Goal: Information Seeking & Learning: Learn about a topic

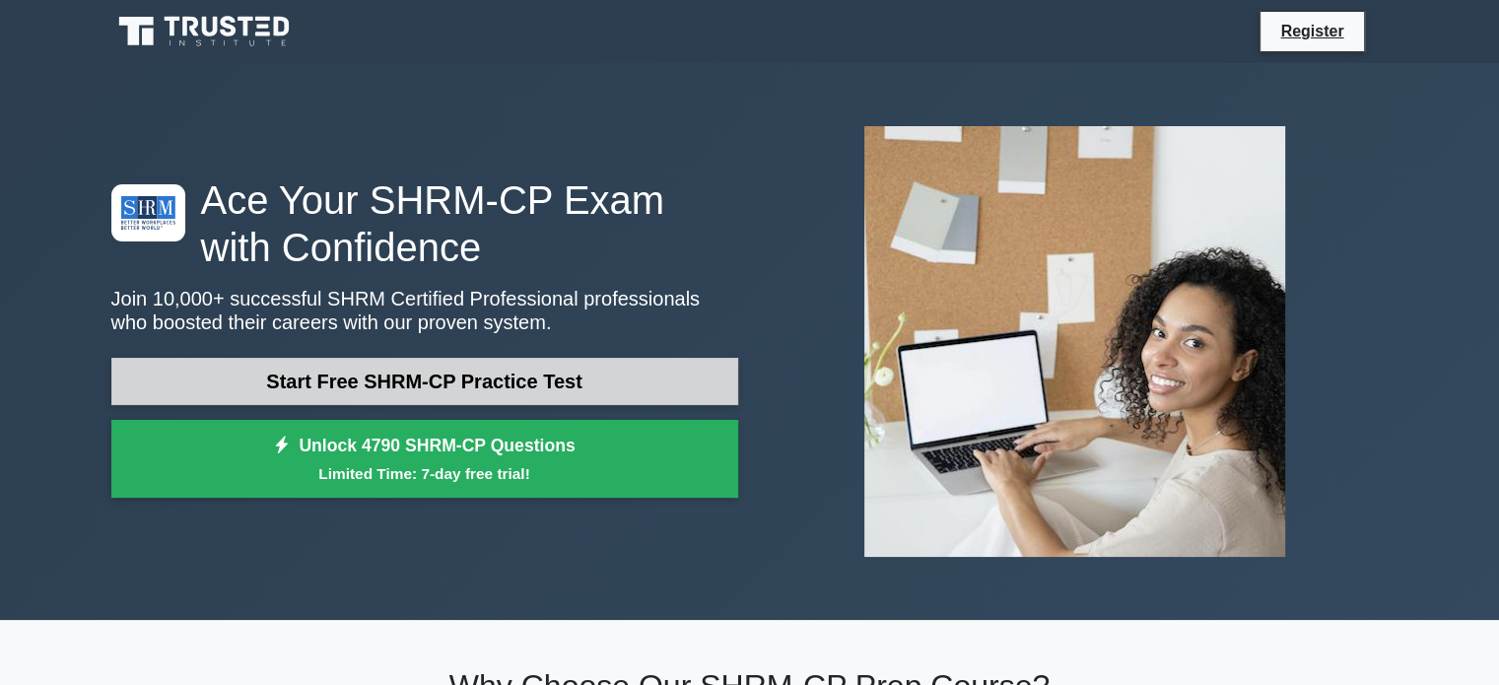
click at [373, 377] on link "Start Free SHRM-CP Practice Test" at bounding box center [424, 381] width 627 height 47
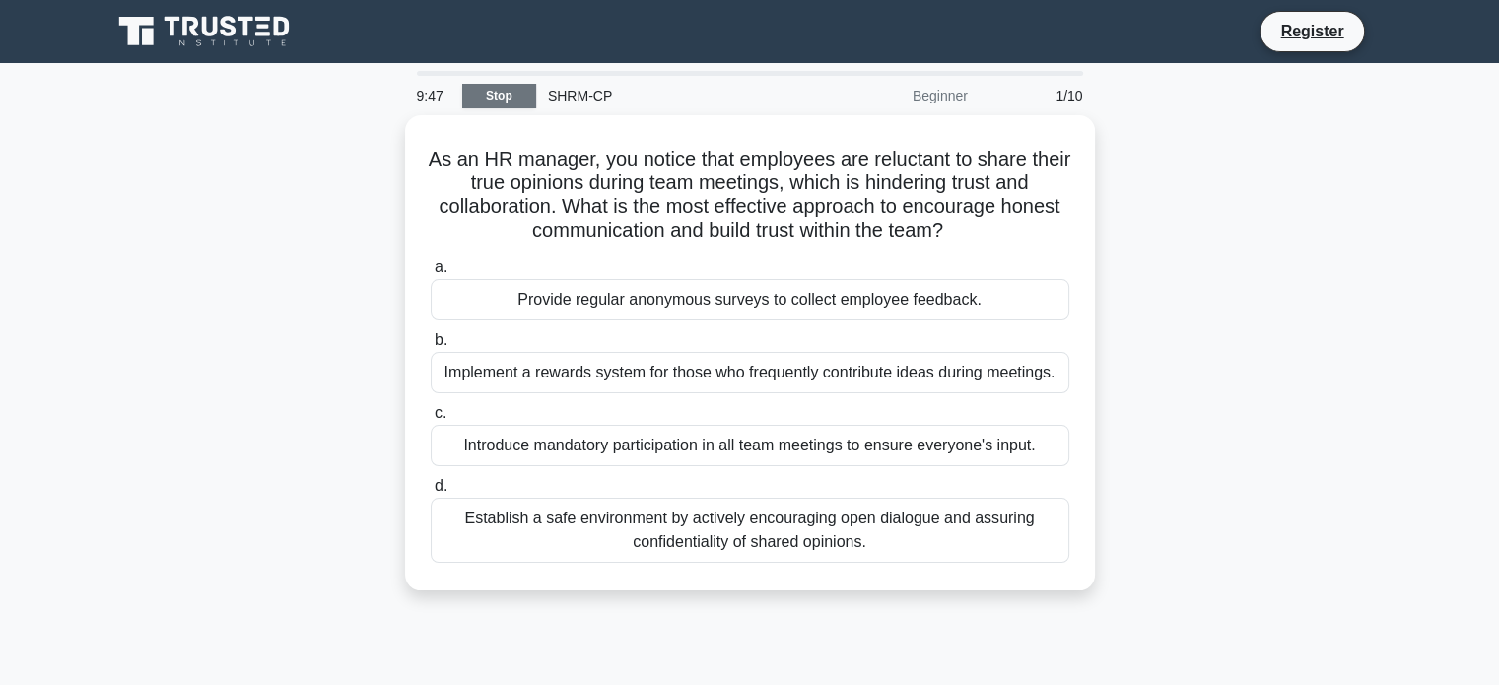
click at [490, 89] on link "Stop" at bounding box center [499, 96] width 74 height 25
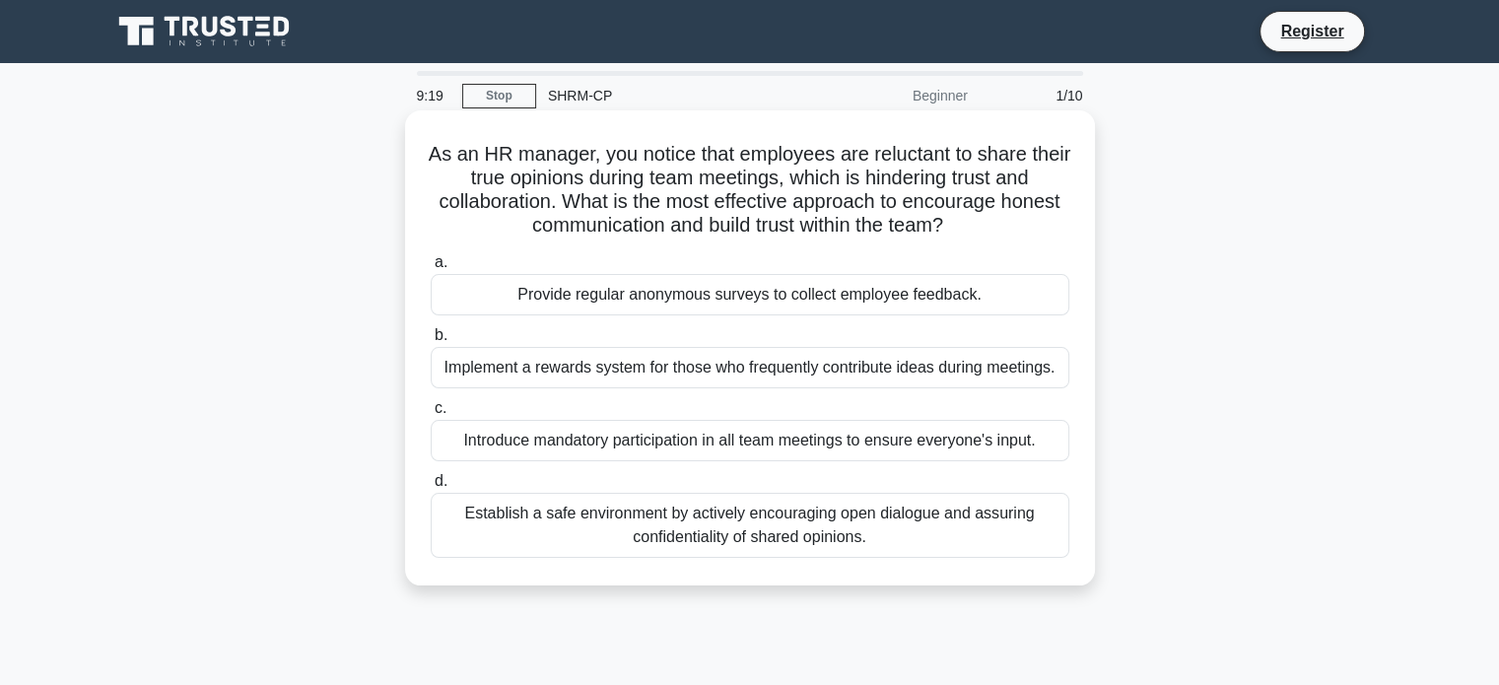
click at [741, 442] on div "Introduce mandatory participation in all team meetings to ensure everyone's inp…" at bounding box center [750, 440] width 639 height 41
click at [431, 415] on input "c. Introduce mandatory participation in all team meetings to ensure everyone's …" at bounding box center [431, 408] width 0 height 13
